Goal: Task Accomplishment & Management: Use online tool/utility

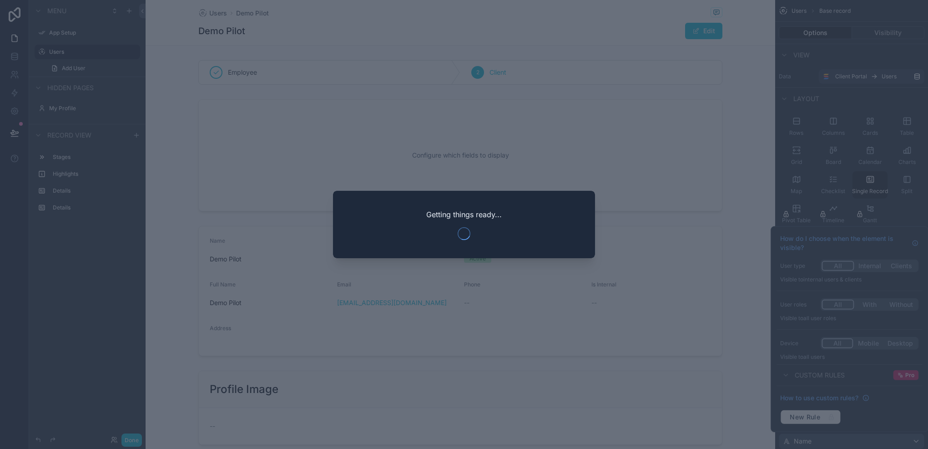
scroll to position [364, 0]
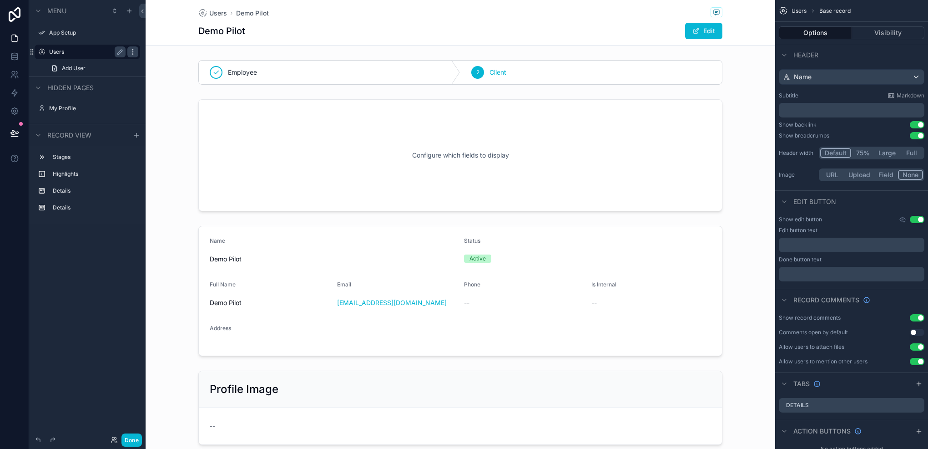
click at [131, 52] on icon "scrollable content" at bounding box center [132, 51] width 7 height 7
click at [169, 62] on span "Remove" at bounding box center [174, 64] width 24 height 9
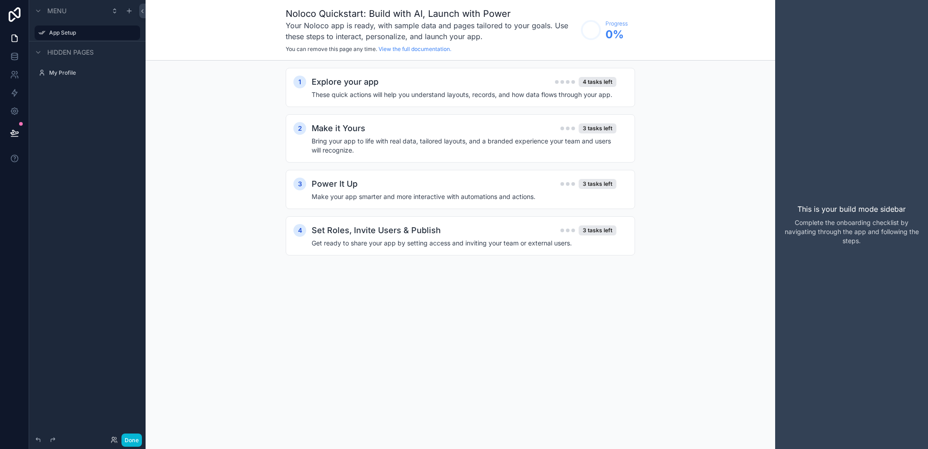
click at [78, 73] on label "My Profile" at bounding box center [93, 72] width 89 height 7
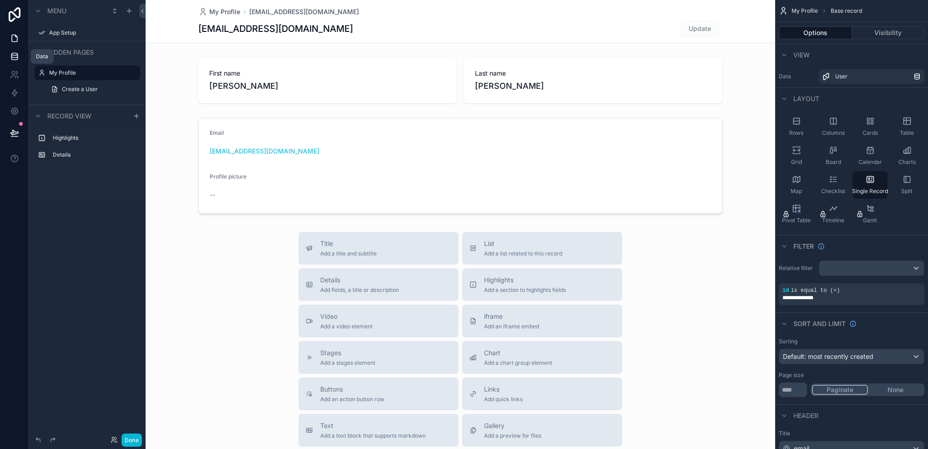
click at [10, 61] on link at bounding box center [14, 56] width 29 height 18
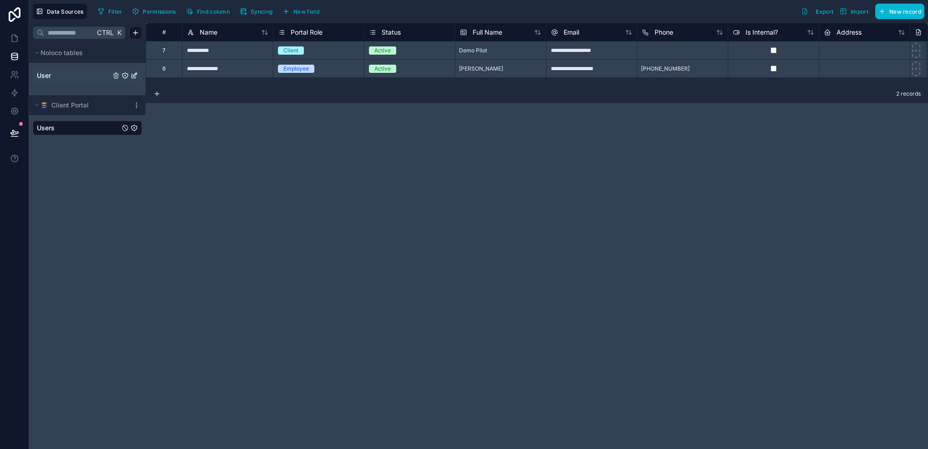
click at [82, 77] on link "User" at bounding box center [74, 75] width 74 height 9
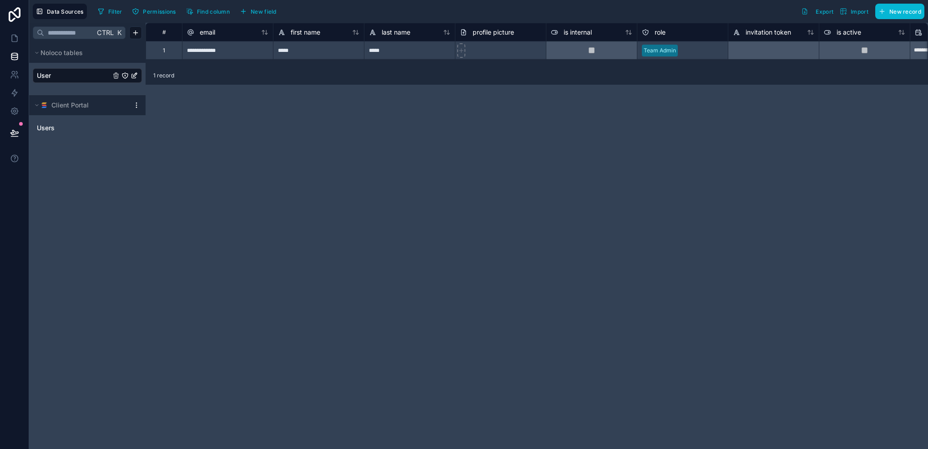
click at [135, 105] on icon at bounding box center [136, 104] width 7 height 7
click at [170, 120] on span "Update details" at bounding box center [193, 122] width 87 height 7
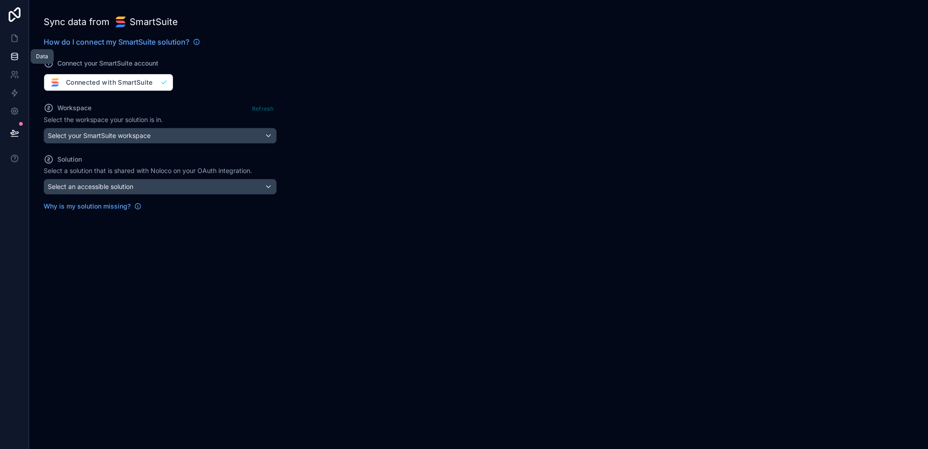
click at [15, 56] on icon at bounding box center [14, 56] width 9 height 9
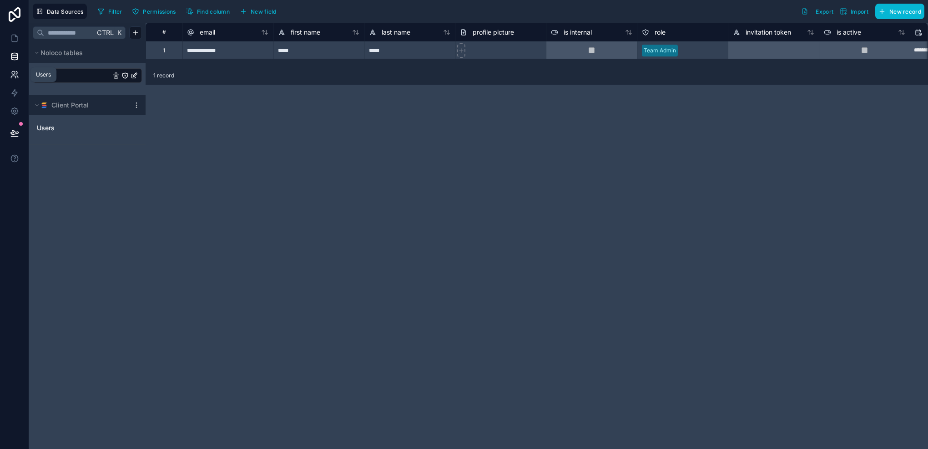
click at [15, 75] on icon at bounding box center [14, 74] width 9 height 9
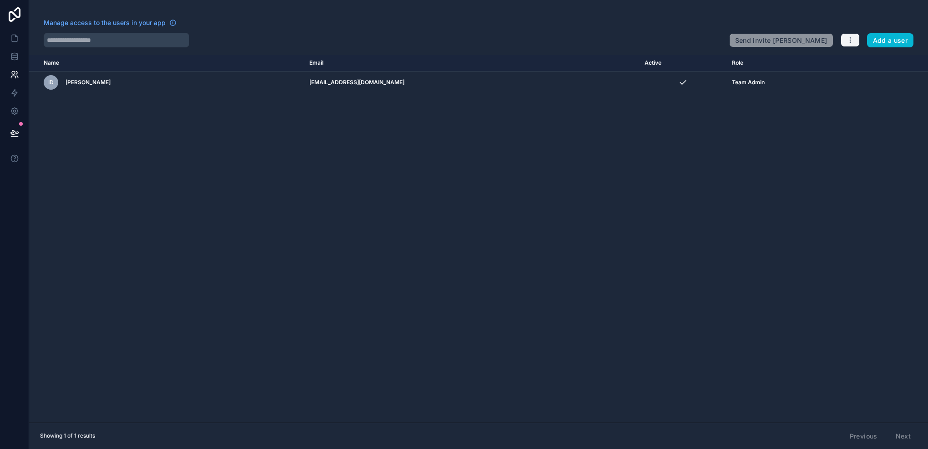
click at [847, 46] on button "button" at bounding box center [850, 40] width 19 height 14
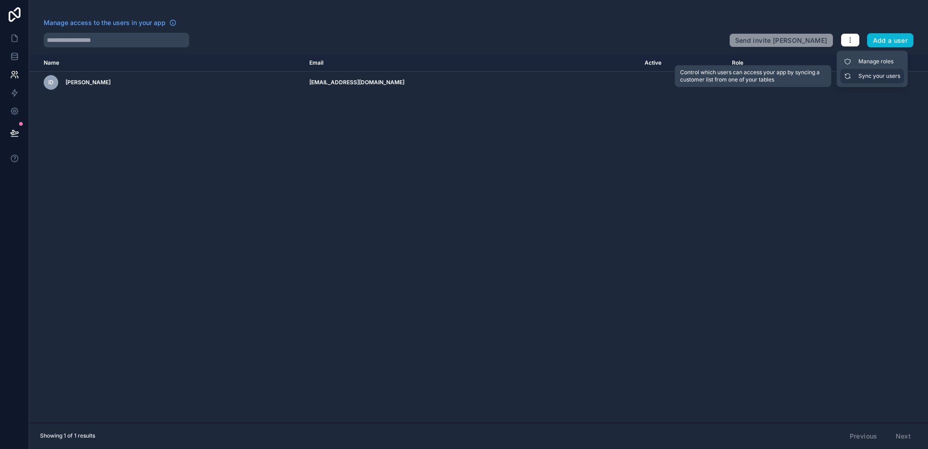
click at [859, 81] on link "Sync your users" at bounding box center [872, 76] width 64 height 15
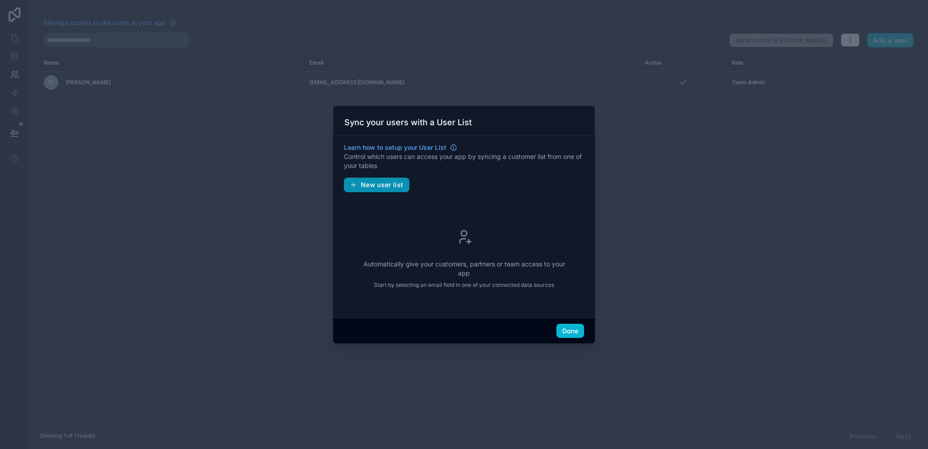
click at [387, 188] on span "New user list" at bounding box center [382, 185] width 43 height 8
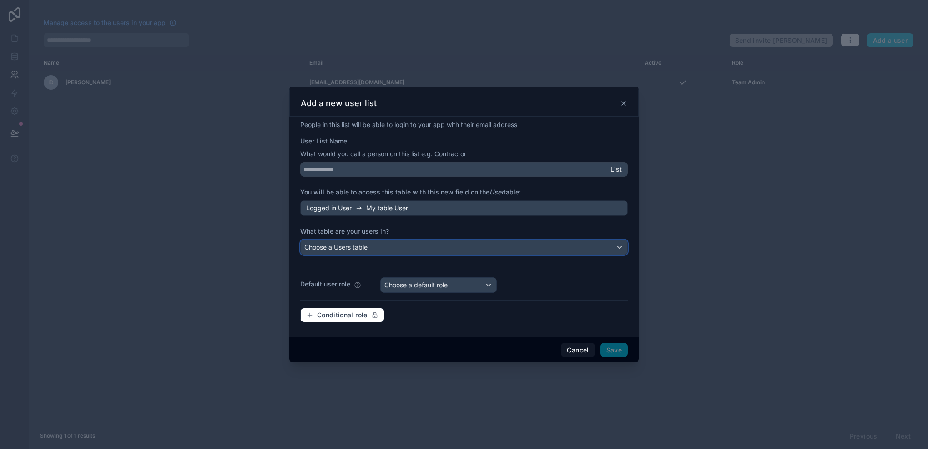
click at [471, 248] on div "Choose a Users table" at bounding box center [464, 247] width 327 height 15
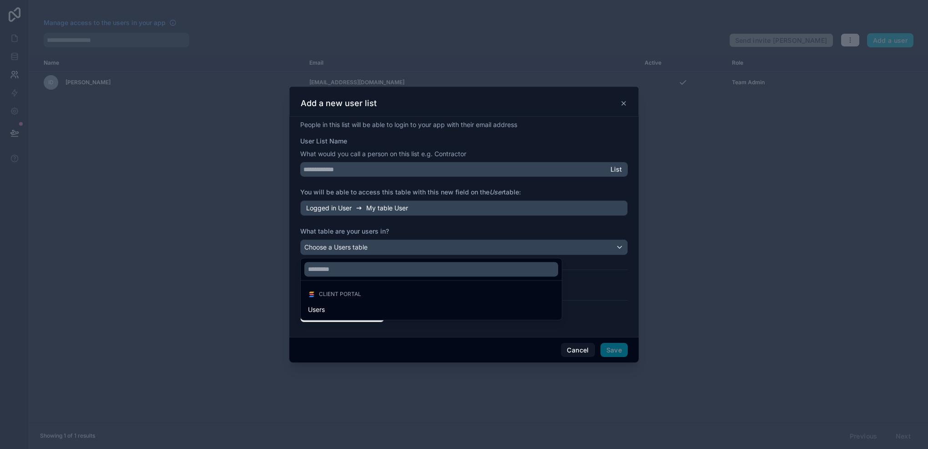
click at [471, 248] on div at bounding box center [463, 224] width 349 height 276
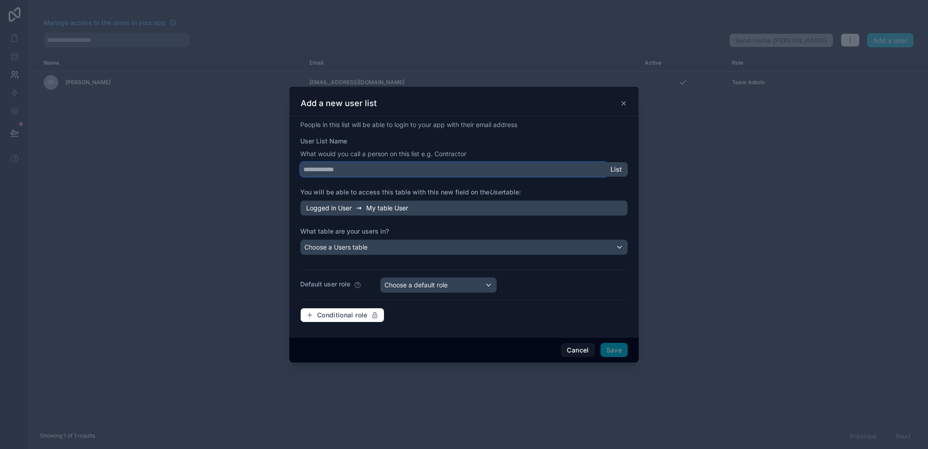
click at [477, 163] on input "User List Name" at bounding box center [452, 169] width 305 height 15
type input "*"
type input "**********"
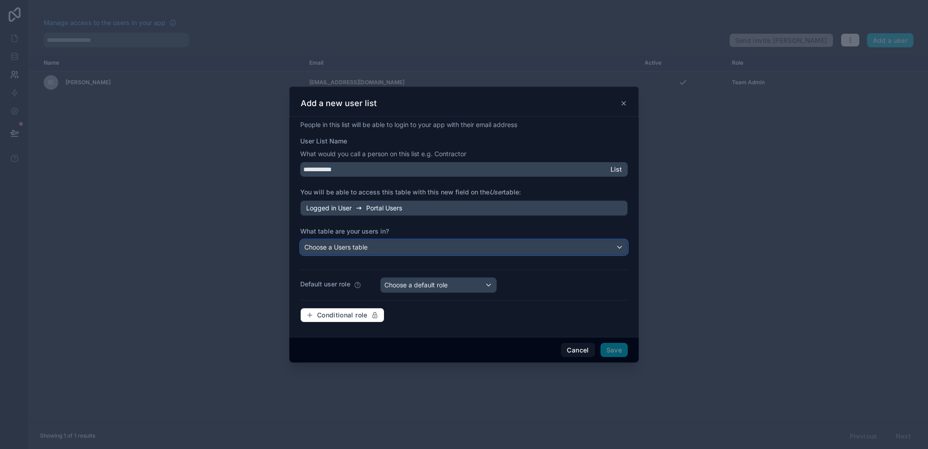
click at [430, 247] on div "Choose a Users table" at bounding box center [464, 247] width 327 height 15
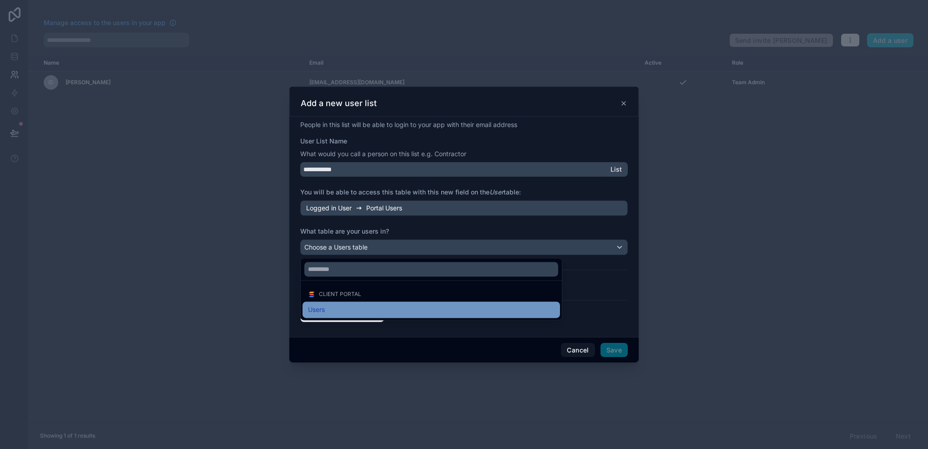
click at [346, 310] on div "Users" at bounding box center [431, 309] width 247 height 11
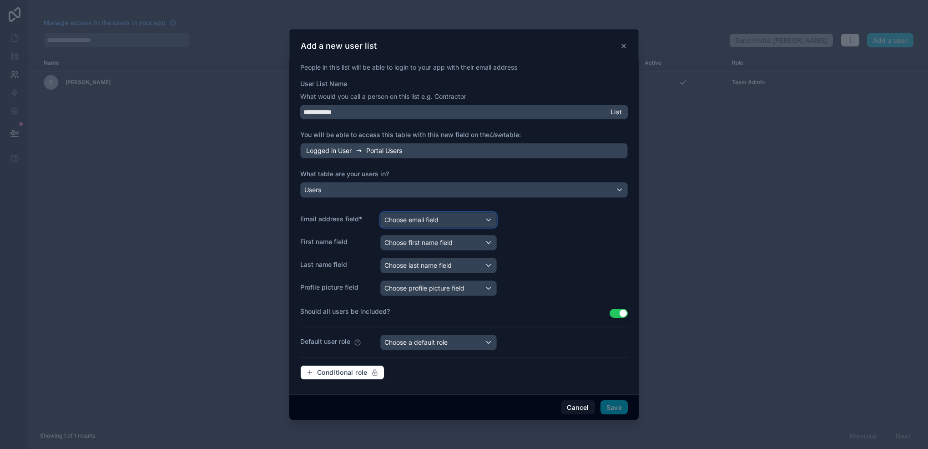
click at [429, 226] on div "Choose email field" at bounding box center [439, 220] width 116 height 15
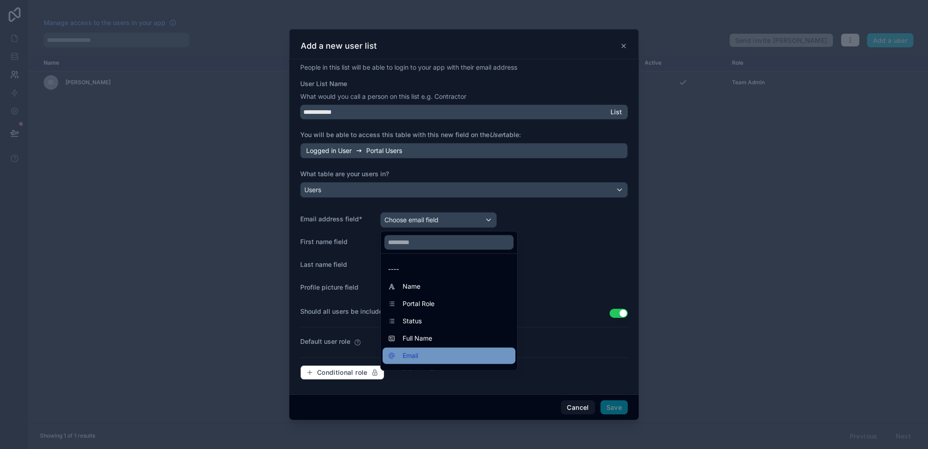
click at [460, 361] on div "Email" at bounding box center [449, 355] width 133 height 16
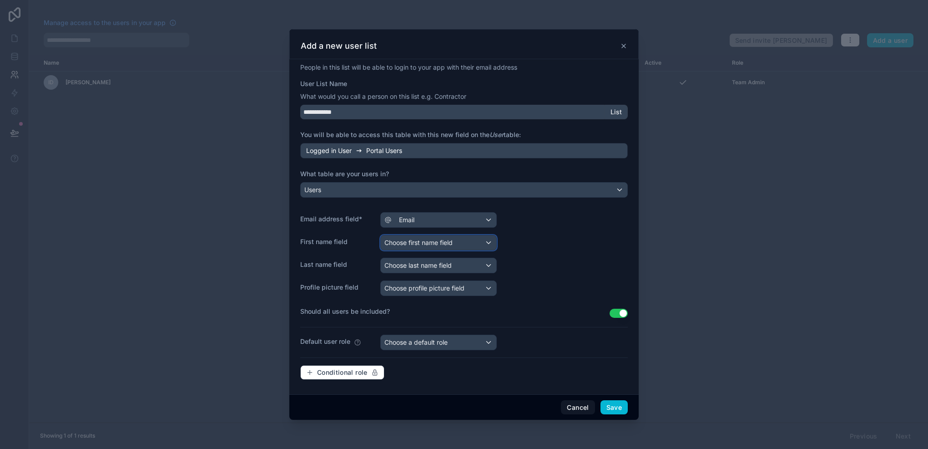
click at [409, 244] on span "Choose first name field" at bounding box center [419, 242] width 68 height 8
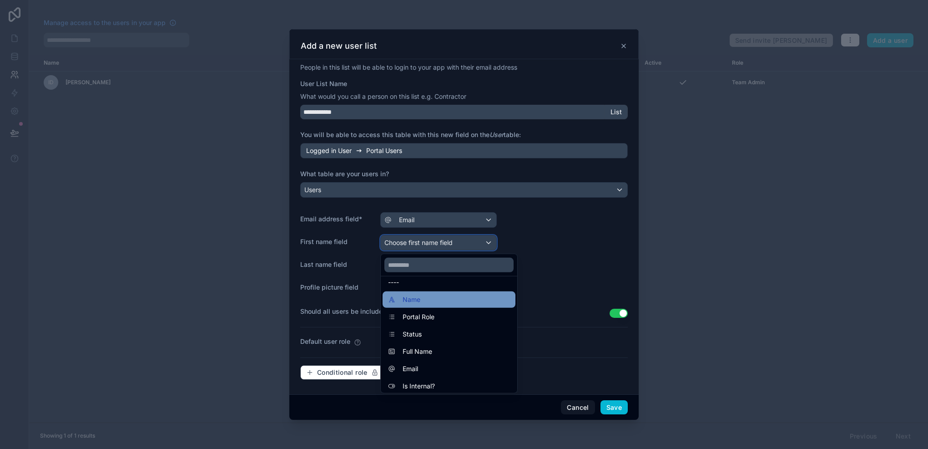
scroll to position [13, 0]
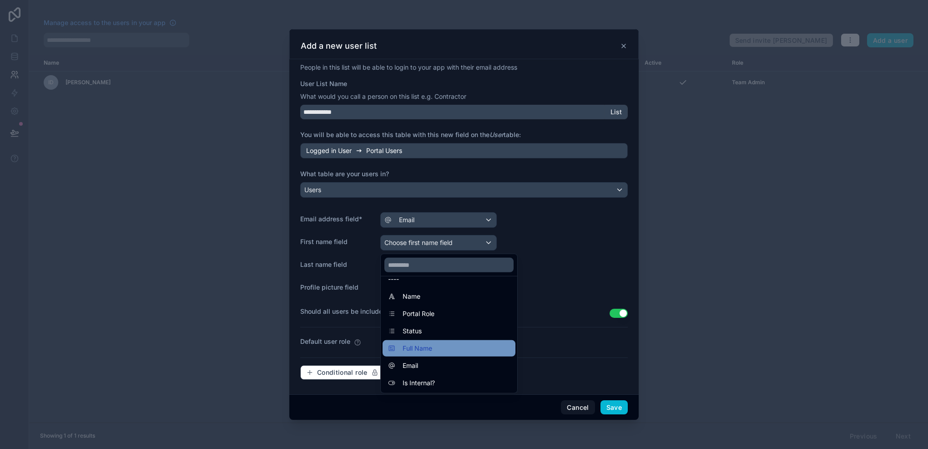
click at [459, 349] on div "Full Name" at bounding box center [449, 348] width 122 height 11
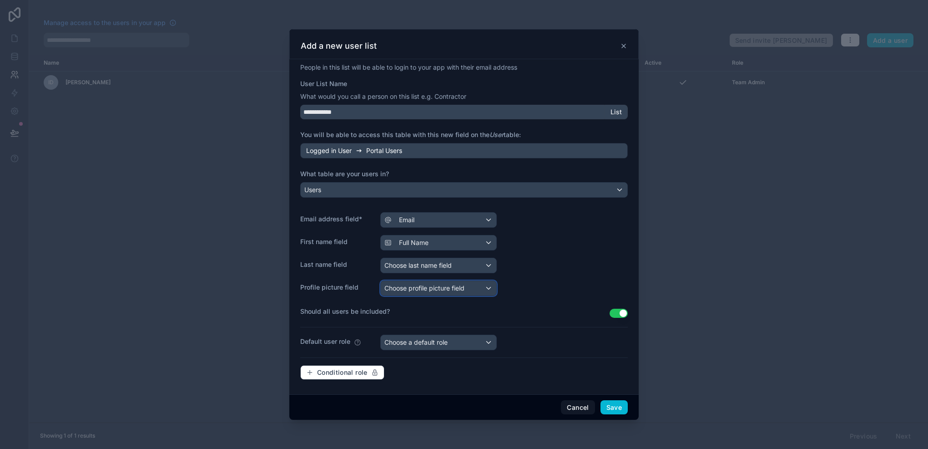
click at [478, 283] on div "Choose profile picture field" at bounding box center [439, 288] width 116 height 15
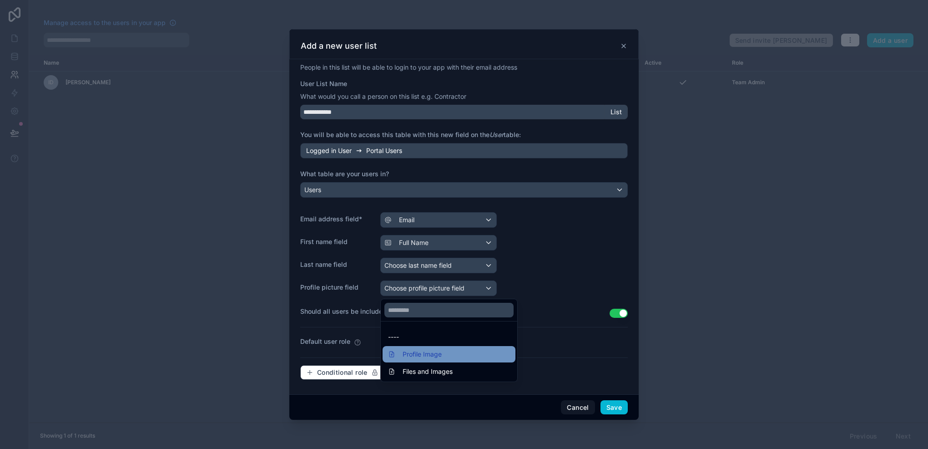
click at [463, 347] on div "Profile Image" at bounding box center [449, 354] width 133 height 16
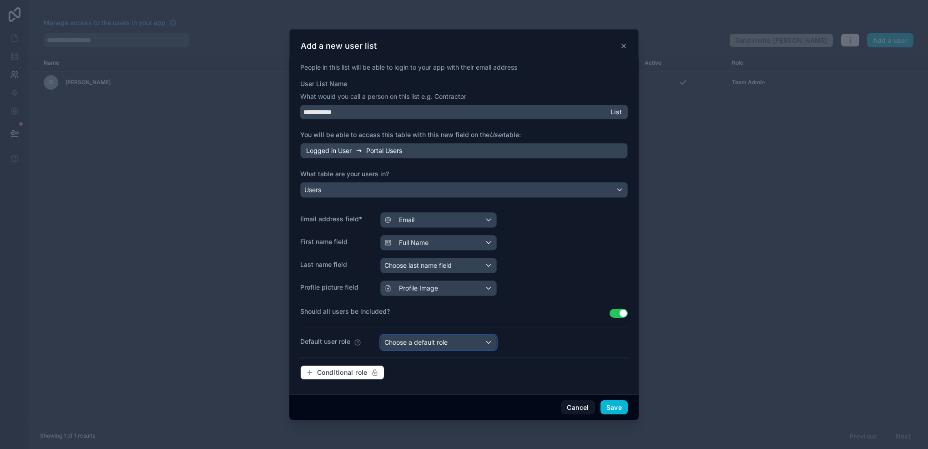
click at [437, 341] on span "Choose a default role" at bounding box center [416, 342] width 63 height 8
click at [437, 341] on div at bounding box center [463, 224] width 349 height 390
